Goal: Task Accomplishment & Management: Use online tool/utility

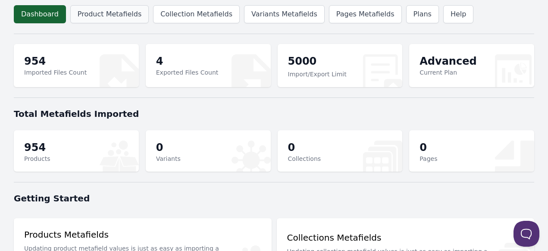
click at [114, 18] on link "Product Metafields" at bounding box center [109, 14] width 78 height 18
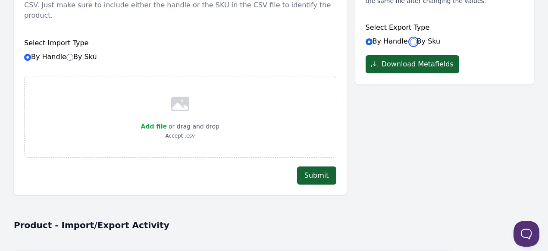
click at [410, 41] on input "By Sku" at bounding box center [413, 41] width 7 height 7
radio input "true"
click at [410, 65] on button "Download Metafields" at bounding box center [412, 64] width 94 height 18
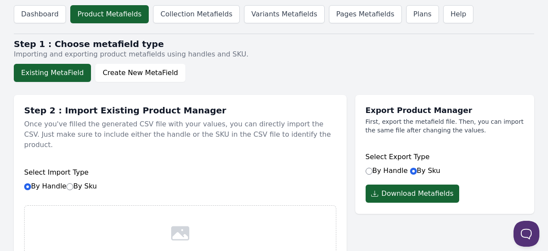
scroll to position [129, 0]
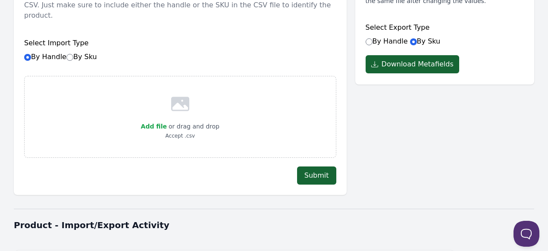
click at [69, 53] on label "By Sku" at bounding box center [81, 57] width 31 height 8
click at [69, 54] on input "By Sku" at bounding box center [69, 57] width 7 height 7
radio input "true"
click at [67, 54] on input "By Sku" at bounding box center [69, 57] width 7 height 7
click at [162, 123] on span "Add file" at bounding box center [154, 126] width 26 height 7
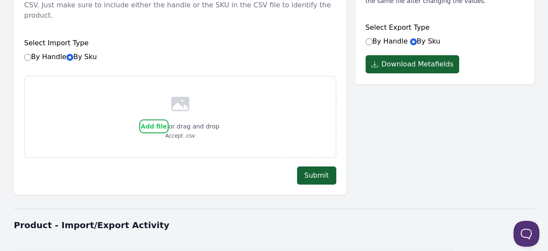
click at [166, 121] on input "Add file" at bounding box center [166, 121] width 0 height 0
type input "C:\fakepath\new-50s-meta - Sheet5.csv"
click at [319, 166] on button "Submit" at bounding box center [316, 175] width 39 height 18
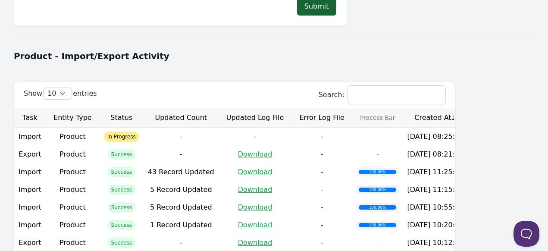
scroll to position [345, 0]
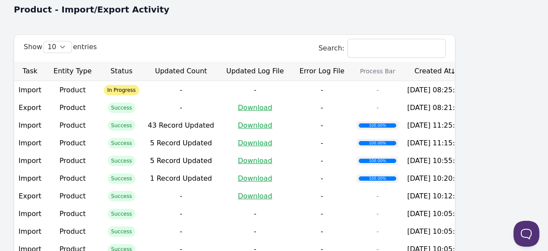
drag, startPoint x: 499, startPoint y: 80, endPoint x: 522, endPoint y: 80, distance: 23.3
click at [468, 81] on td "2025-10-13 08:25:12" at bounding box center [434, 90] width 65 height 18
click at [468, 65] on th "Created At" at bounding box center [434, 71] width 65 height 19
click at [468, 62] on th "Created At" at bounding box center [434, 71] width 65 height 19
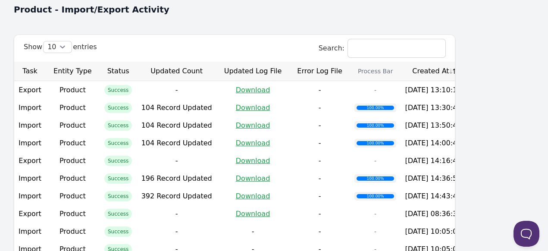
click at [465, 62] on th "Created At" at bounding box center [432, 71] width 65 height 19
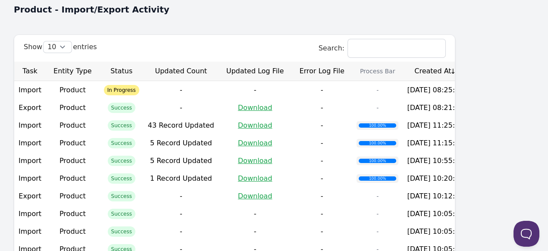
click at [468, 62] on th "Created At" at bounding box center [434, 71] width 65 height 19
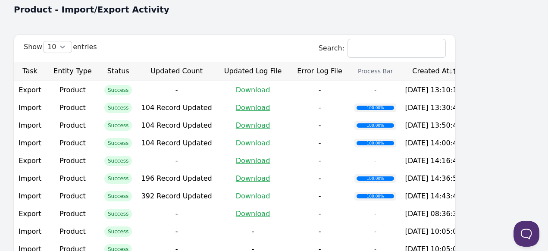
click at [465, 62] on th "Created At" at bounding box center [432, 71] width 65 height 19
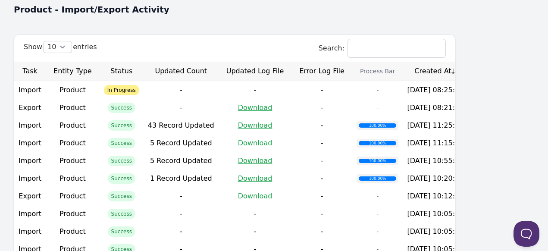
click at [468, 62] on th "Created At" at bounding box center [434, 71] width 65 height 19
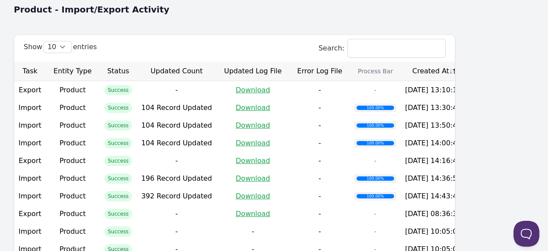
click at [465, 62] on th "Created At" at bounding box center [432, 71] width 65 height 19
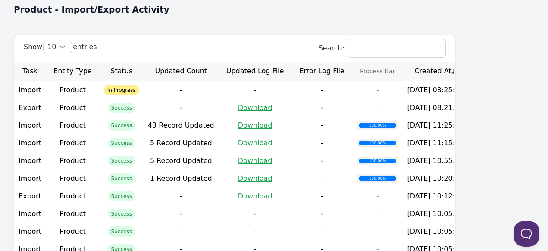
click at [468, 62] on th "Created At" at bounding box center [434, 71] width 65 height 19
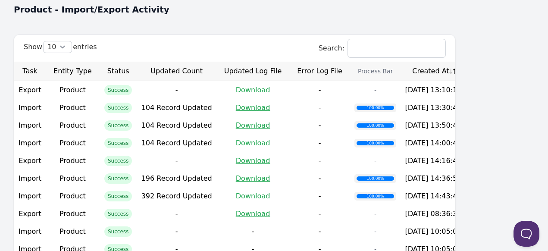
click at [465, 62] on th "Created At" at bounding box center [432, 71] width 65 height 19
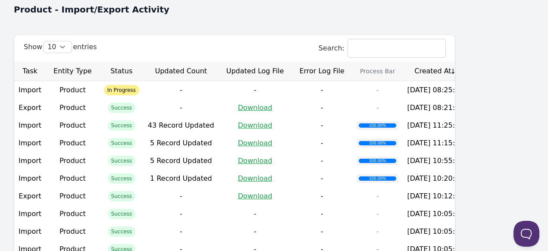
click at [468, 62] on th "Created At" at bounding box center [434, 71] width 65 height 19
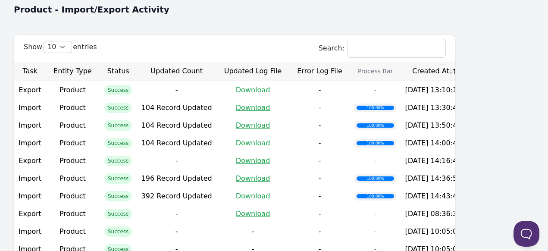
click at [465, 62] on th "Created At" at bounding box center [432, 71] width 65 height 19
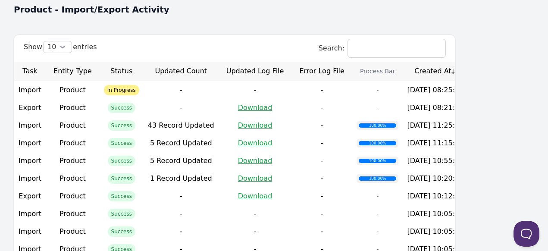
click at [468, 62] on th "Created At" at bounding box center [434, 71] width 65 height 19
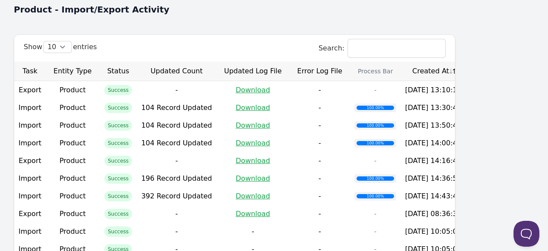
click at [465, 62] on th "Created At" at bounding box center [432, 71] width 65 height 19
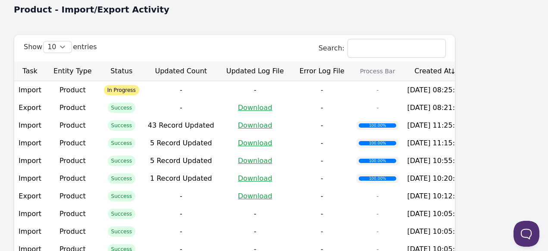
click at [468, 62] on th "Created At" at bounding box center [434, 71] width 65 height 19
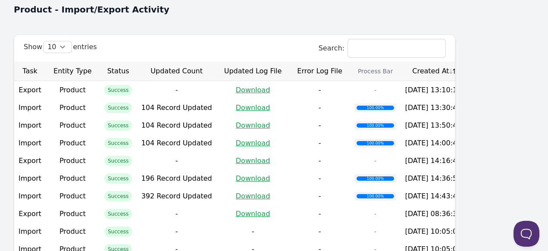
click at [465, 62] on th "Created At" at bounding box center [432, 71] width 65 height 19
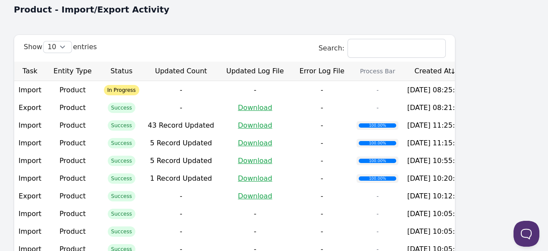
click at [134, 85] on span "In Progress" at bounding box center [121, 90] width 35 height 10
click at [54, 83] on td "Product" at bounding box center [73, 90] width 54 height 18
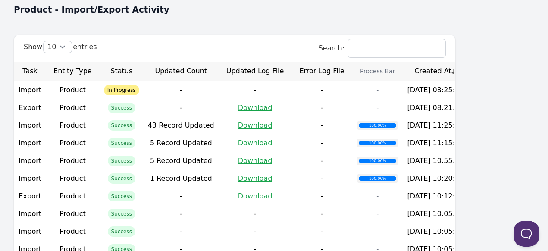
click at [468, 65] on th "Created At" at bounding box center [434, 71] width 65 height 19
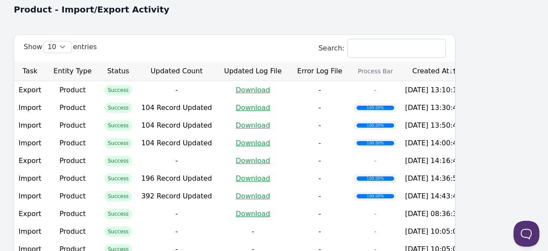
click at [465, 64] on th "Created At" at bounding box center [432, 71] width 65 height 19
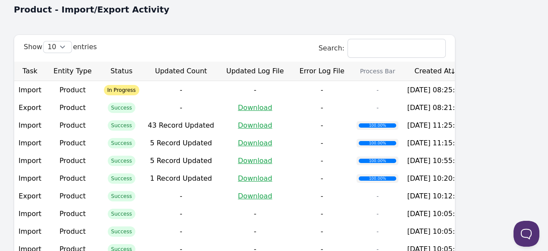
click at [468, 63] on th "Created At" at bounding box center [434, 71] width 65 height 19
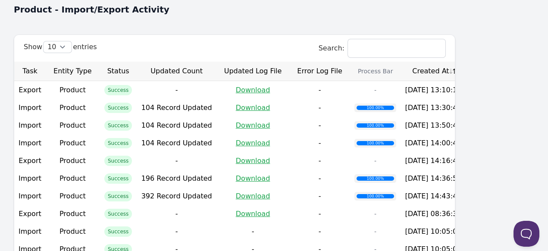
click at [465, 63] on th "Created At" at bounding box center [432, 71] width 65 height 19
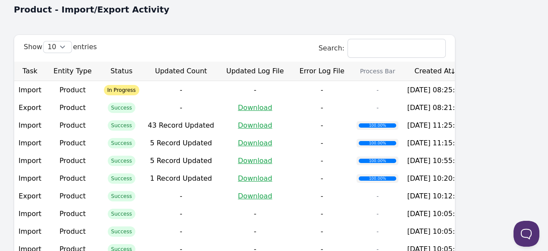
click at [468, 62] on th "Created At" at bounding box center [434, 71] width 65 height 19
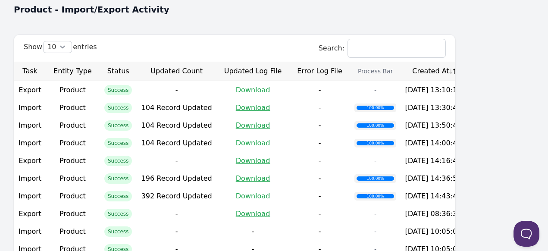
click at [465, 62] on th "Created At" at bounding box center [432, 71] width 65 height 19
